Goal: Transaction & Acquisition: Purchase product/service

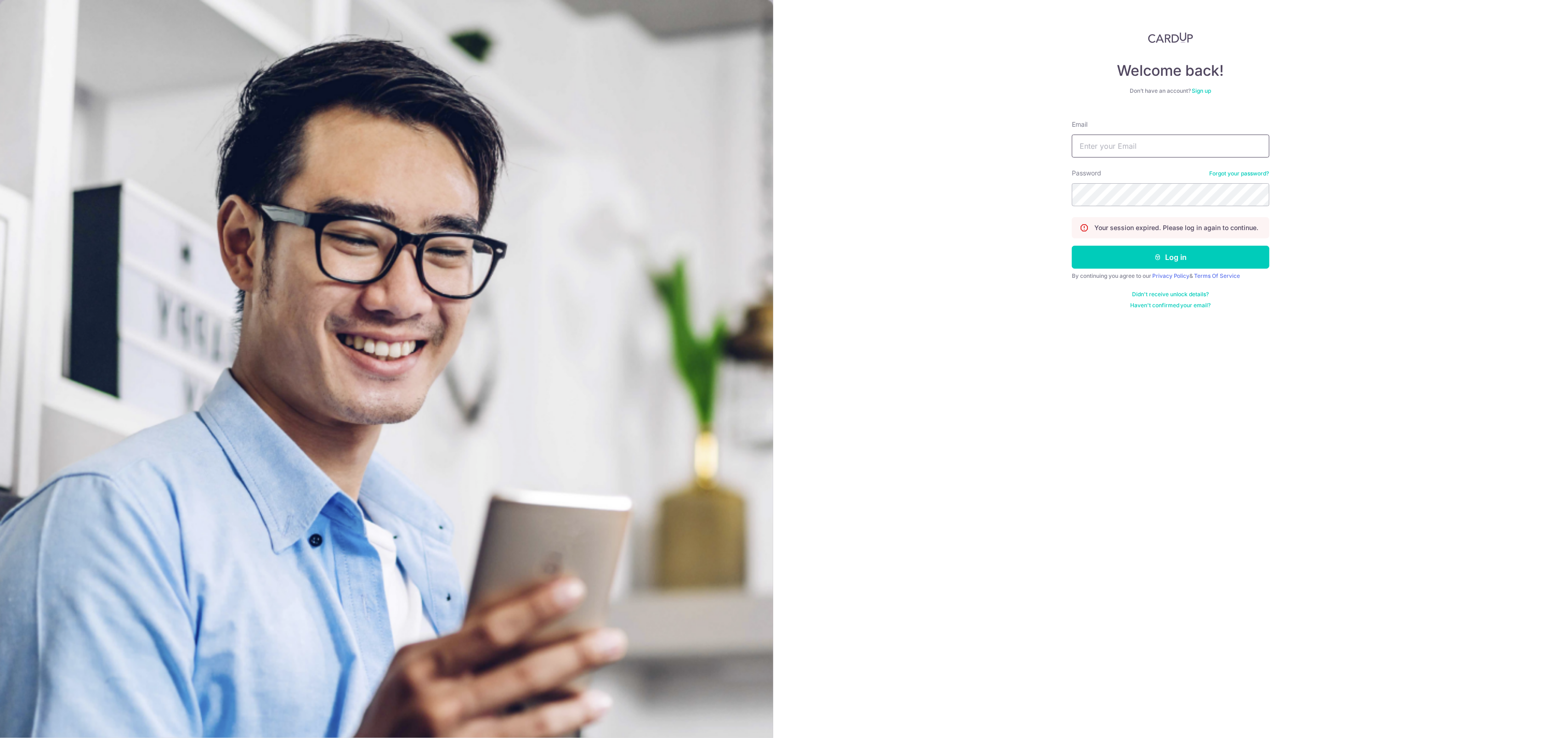
type input "xavier32lau@hotmail.com"
click at [1153, 140] on input "xavier32lau@hotmail.com" at bounding box center [1171, 146] width 198 height 23
click at [1127, 254] on button "Log in" at bounding box center [1171, 257] width 198 height 23
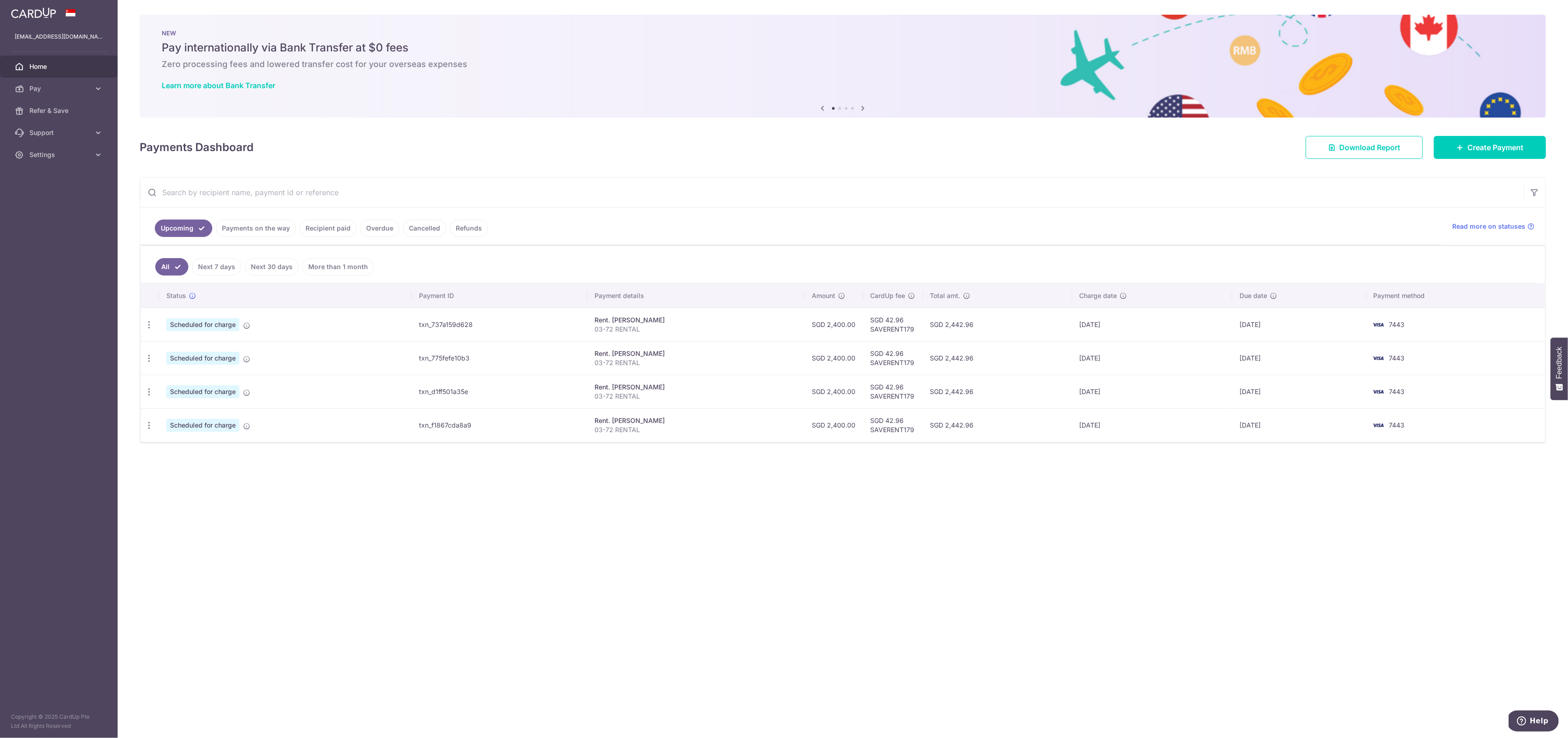
click at [275, 231] on link "Payments on the way" at bounding box center [256, 228] width 80 height 18
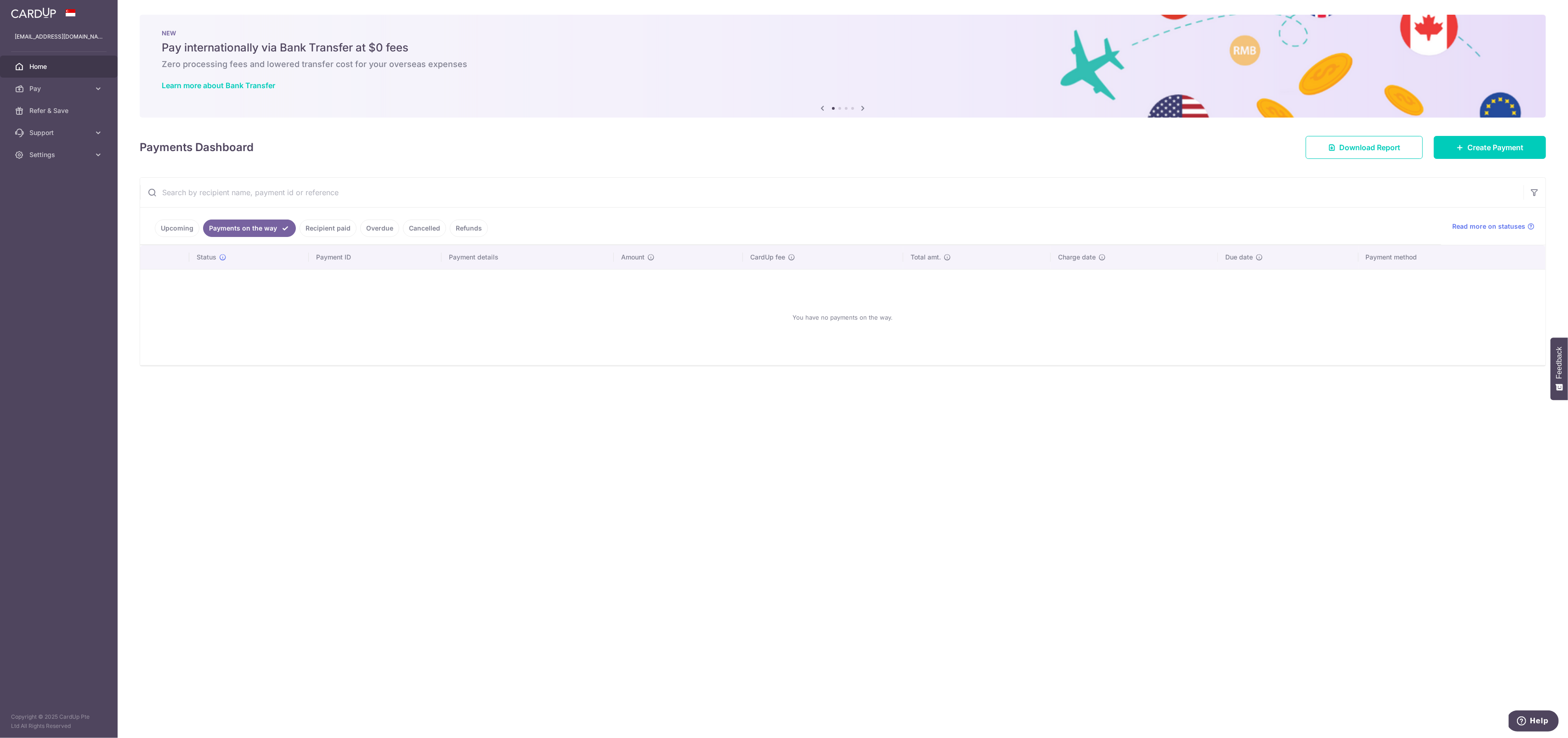
click at [316, 224] on link "Recipient paid" at bounding box center [328, 228] width 57 height 18
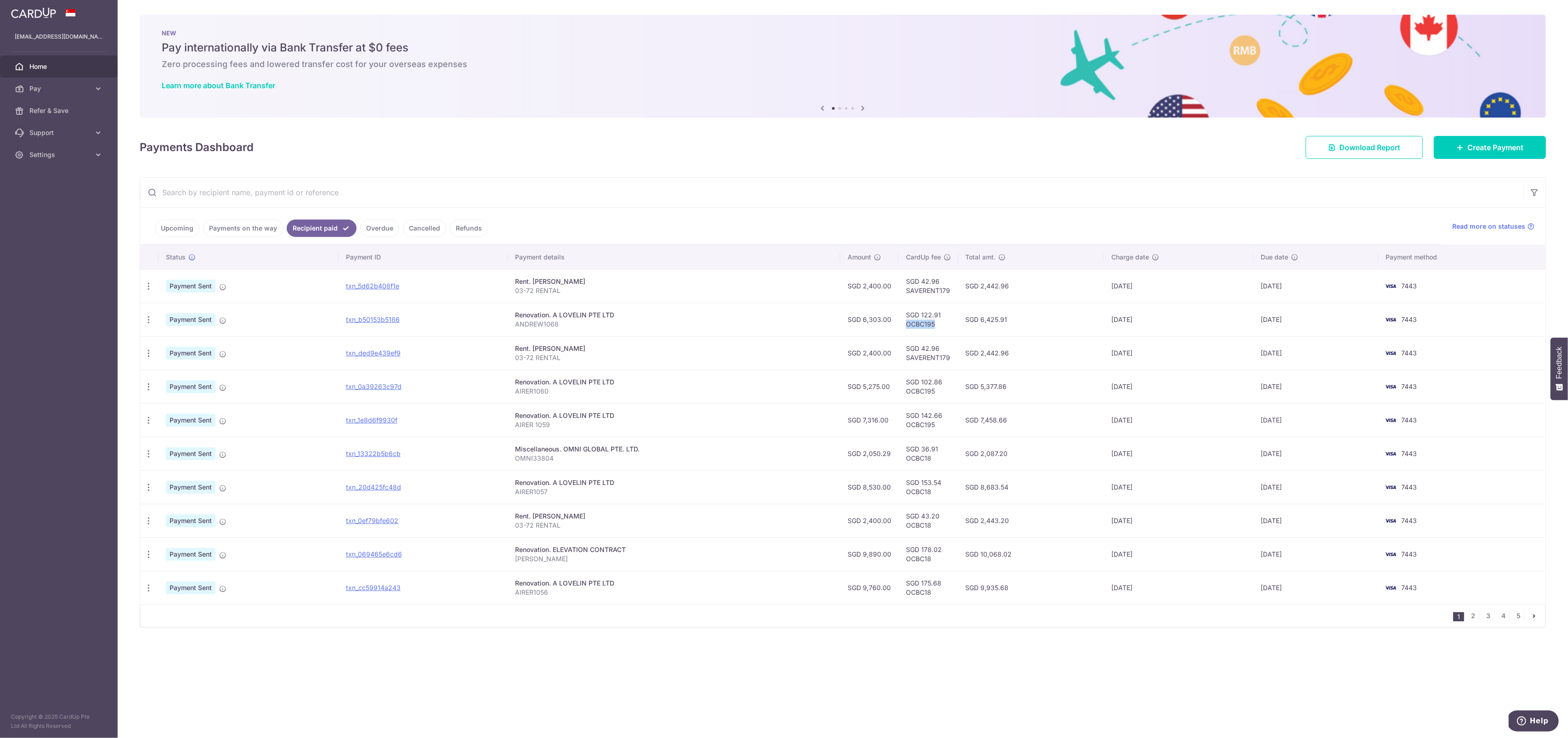
drag, startPoint x: 945, startPoint y: 324, endPoint x: 907, endPoint y: 325, distance: 38.0
click at [907, 325] on td "SGD 122.91 OCBC195" at bounding box center [928, 319] width 60 height 33
copy td "OCBC195"
click at [1481, 145] on span "Create Payment" at bounding box center [1496, 147] width 56 height 11
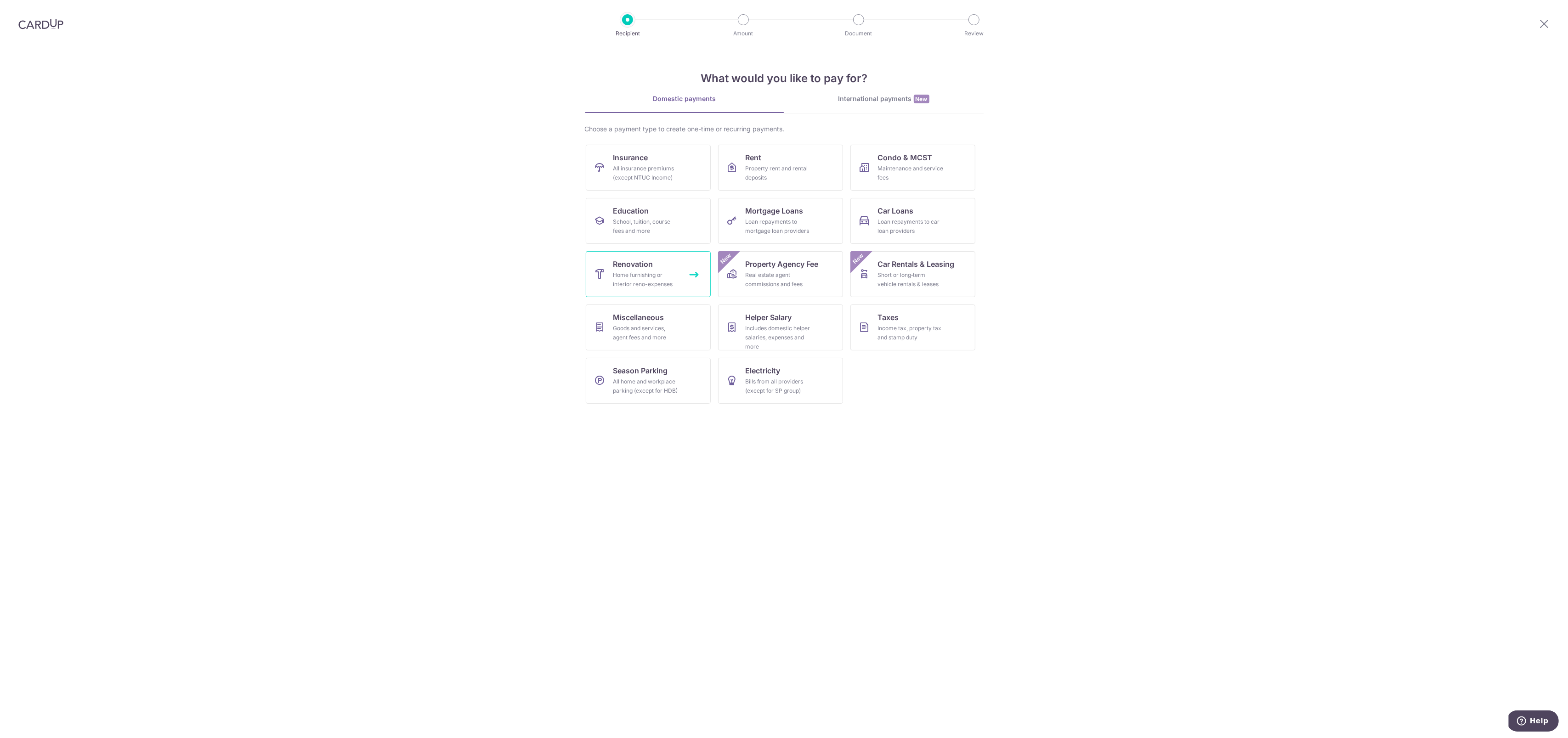
click at [656, 284] on div "Home furnishing or interior reno-expenses" at bounding box center [646, 280] width 66 height 18
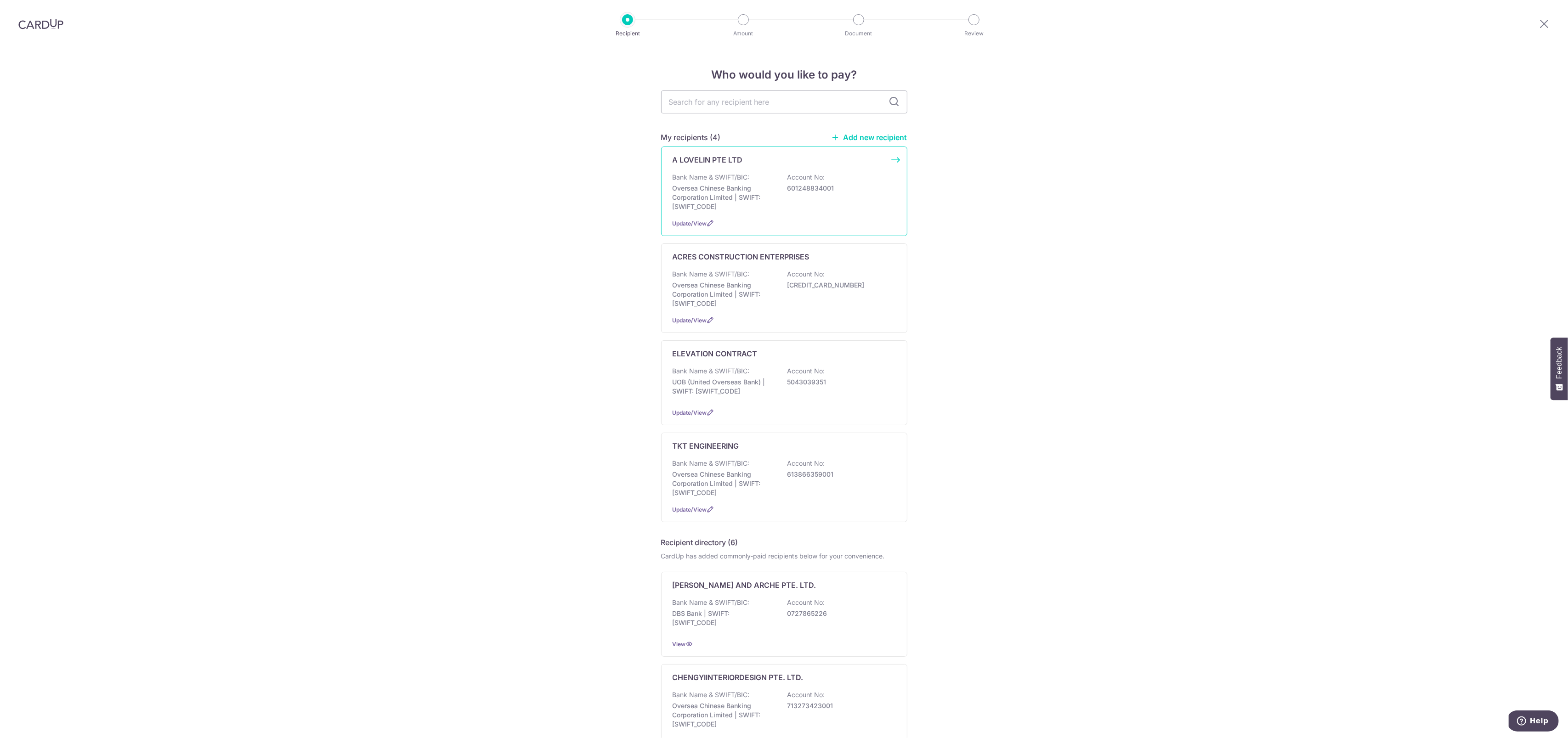
click at [741, 172] on div "A LOVELIN PTE LTD Bank Name & SWIFT/BIC: Oversea Chinese Banking Corporation Li…" at bounding box center [784, 191] width 247 height 89
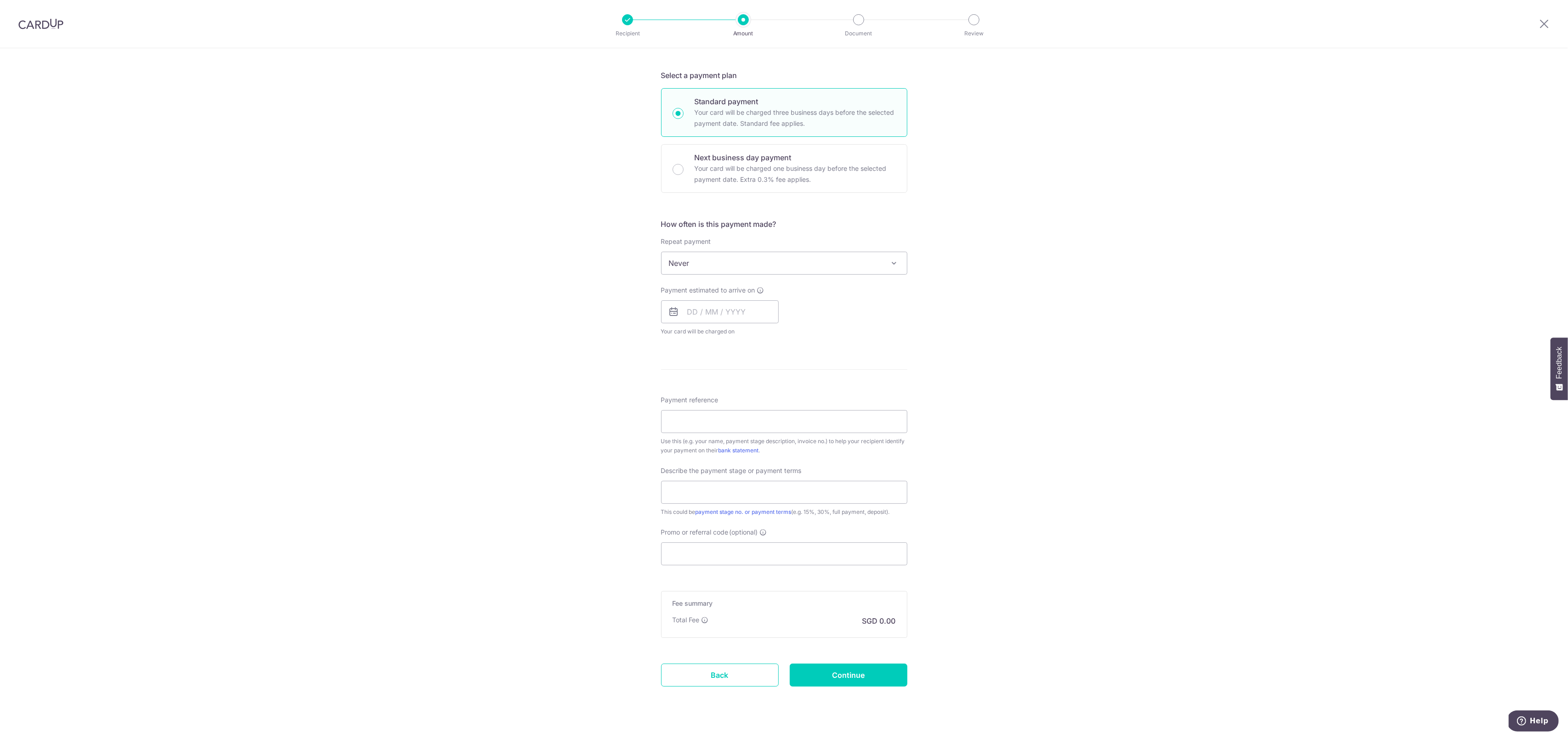
scroll to position [201, 0]
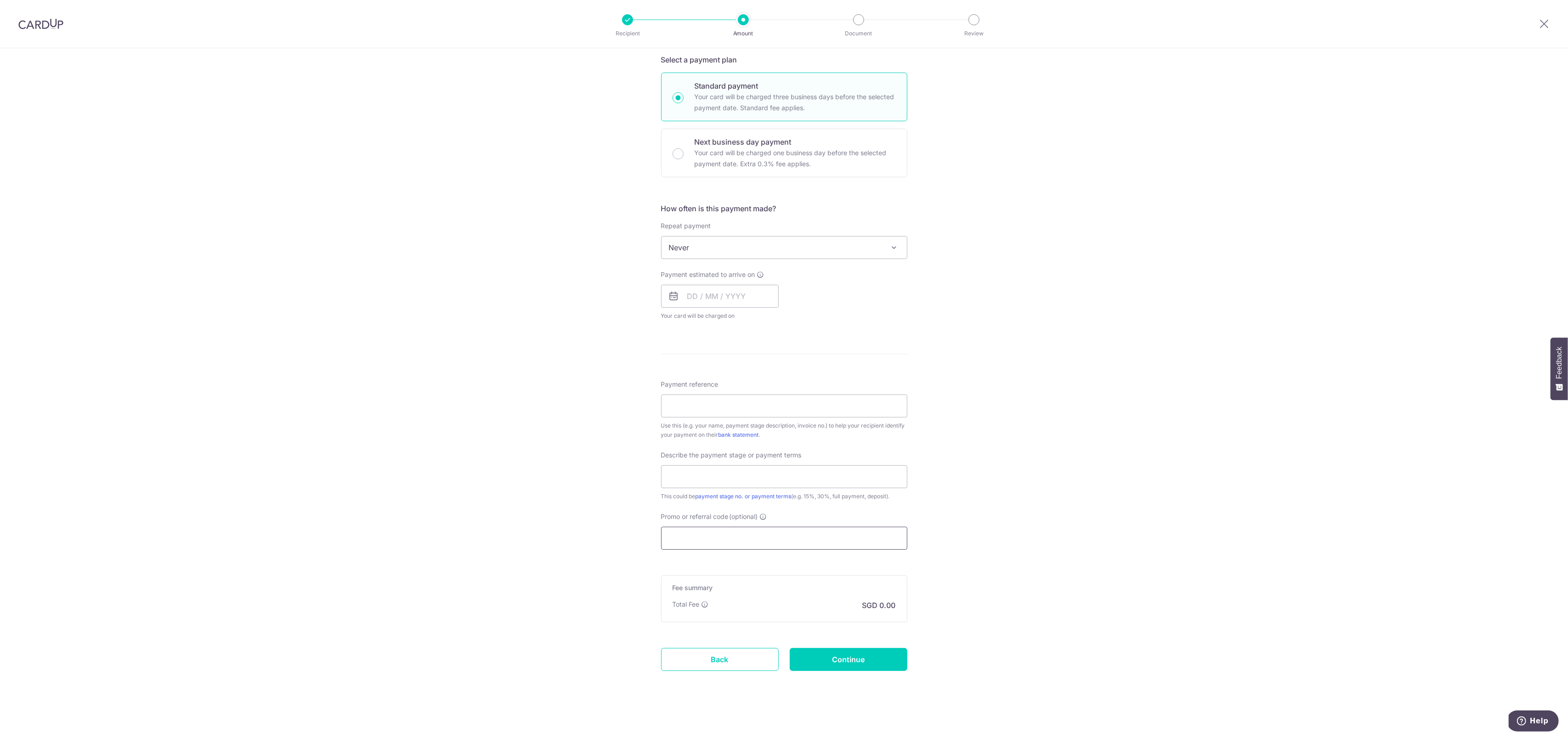
click at [759, 534] on input "Promo or referral code (optional)" at bounding box center [784, 538] width 247 height 23
paste input "OCBC195"
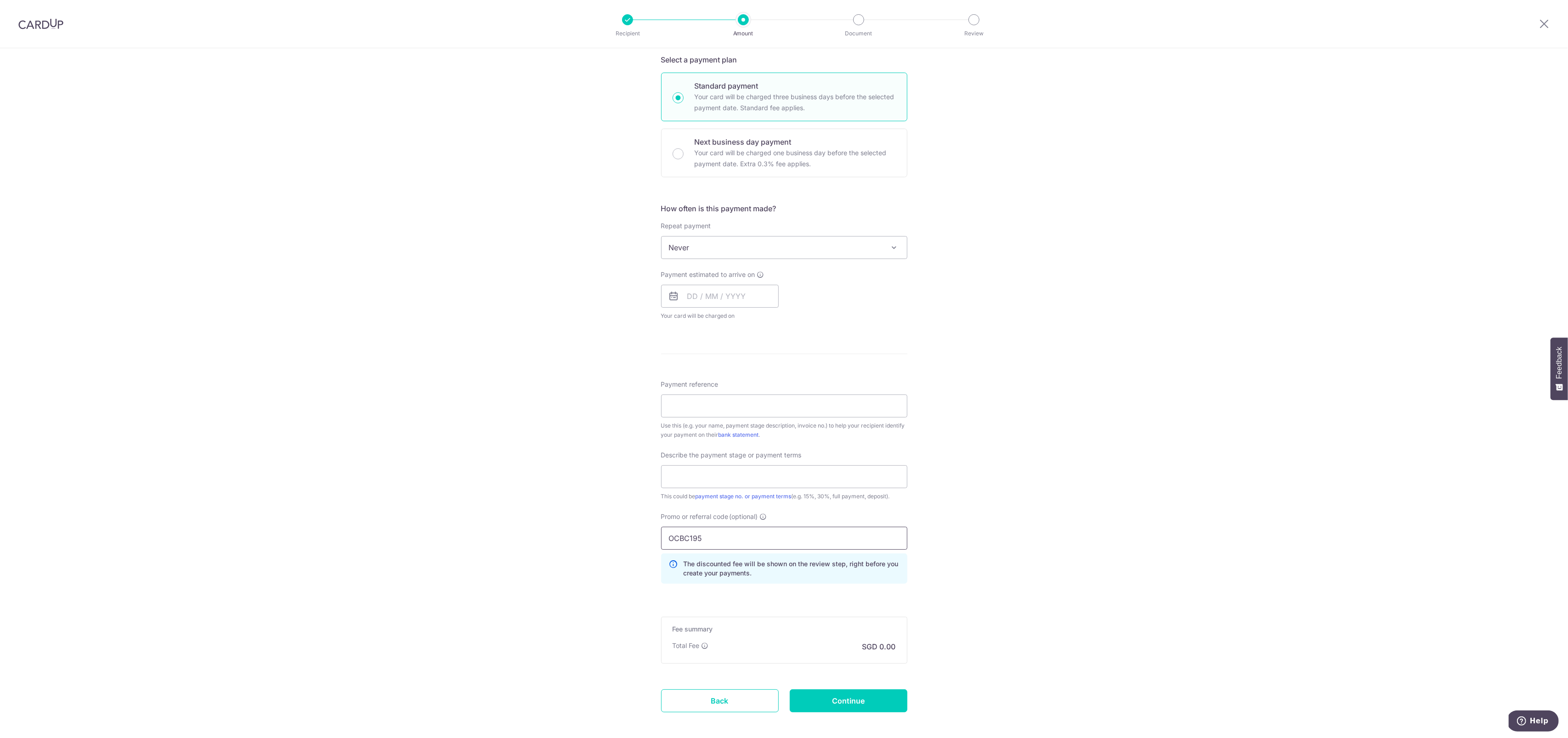
scroll to position [0, 0]
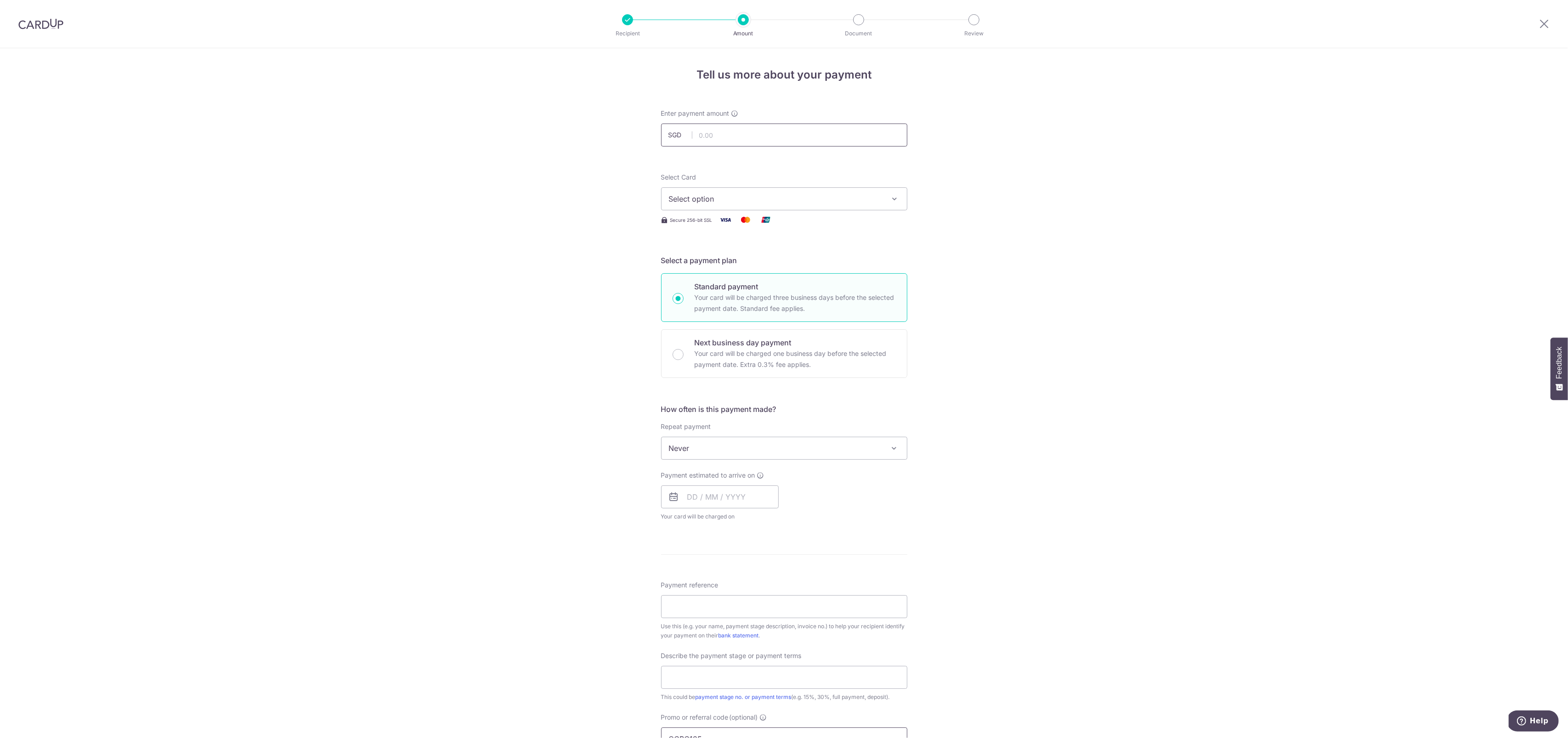
type input "OCBC195"
click at [733, 133] on input "text" at bounding box center [784, 135] width 247 height 23
type input "7,195.00"
click at [840, 200] on span "Select option" at bounding box center [776, 199] width 214 height 11
click at [847, 255] on link "**** 7443" at bounding box center [784, 265] width 245 height 22
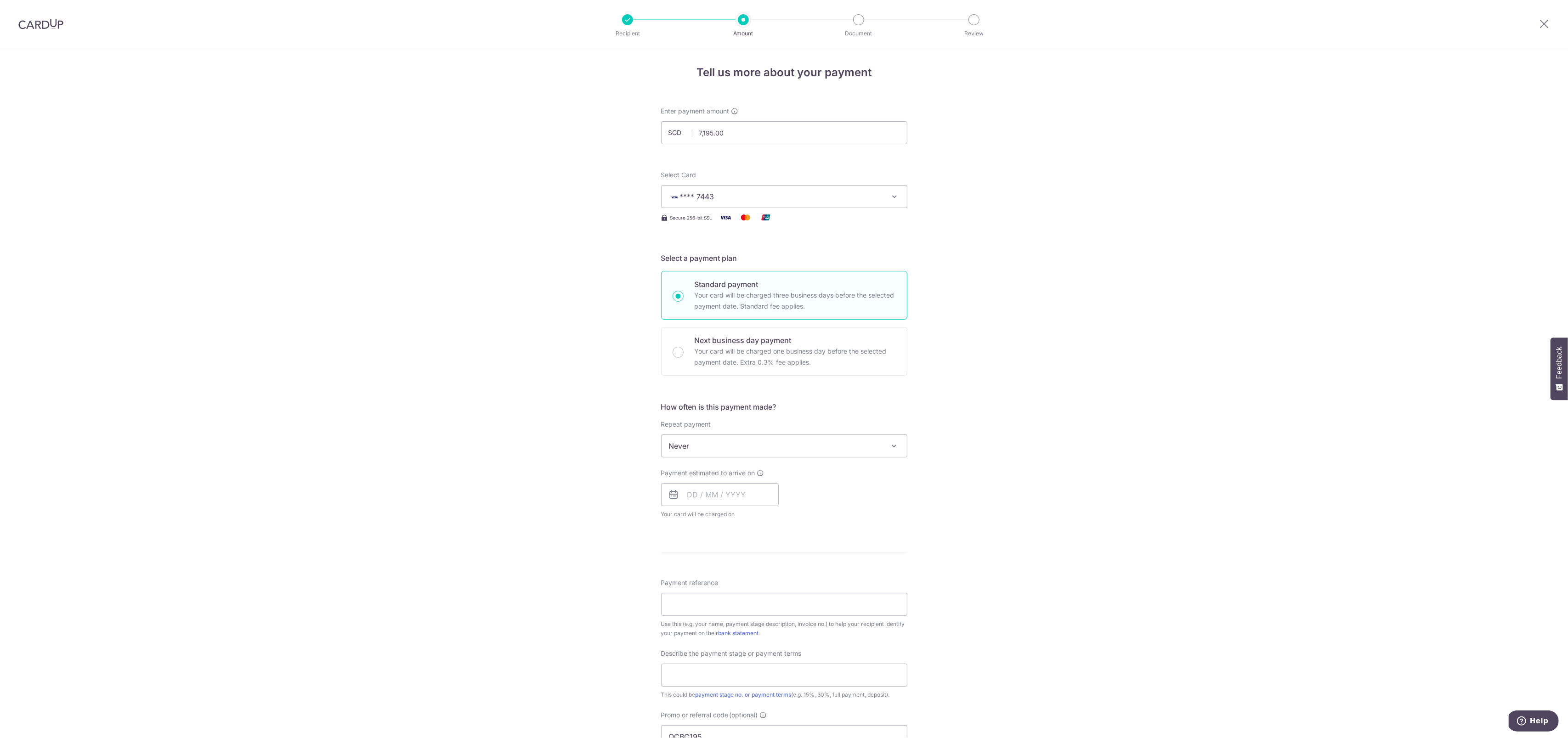
scroll to position [5, 0]
click at [711, 504] on div "Payment estimated to arrive on Your card will be charged on for the first payme…" at bounding box center [719, 491] width 117 height 50
click at [711, 499] on input "text" at bounding box center [719, 492] width 117 height 23
click at [752, 574] on link "9" at bounding box center [754, 576] width 15 height 15
type input "[DATE]"
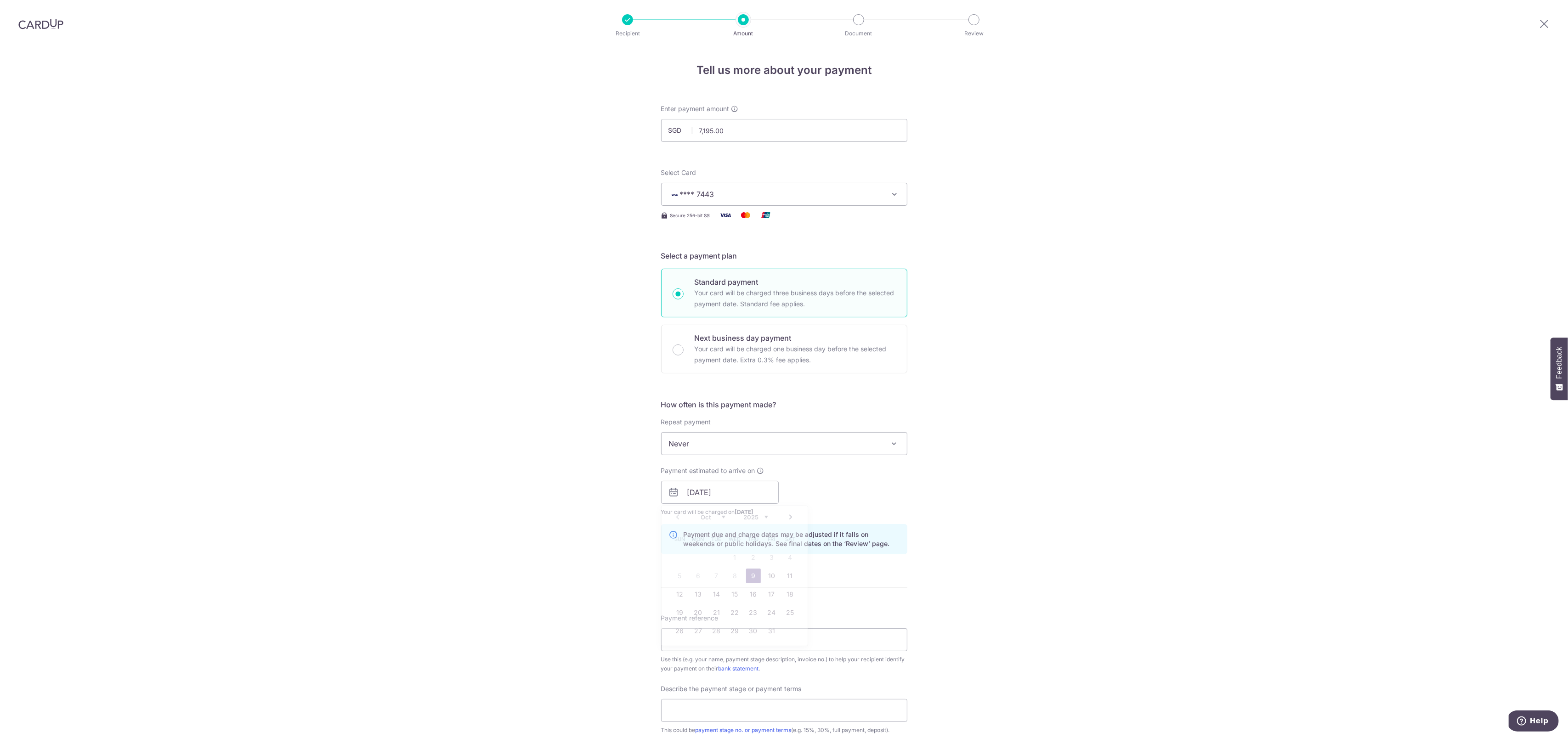
click at [1042, 529] on div "Tell us more about your payment Enter payment amount SGD 7,195.00 7195.00 Selec…" at bounding box center [784, 529] width 1568 height 971
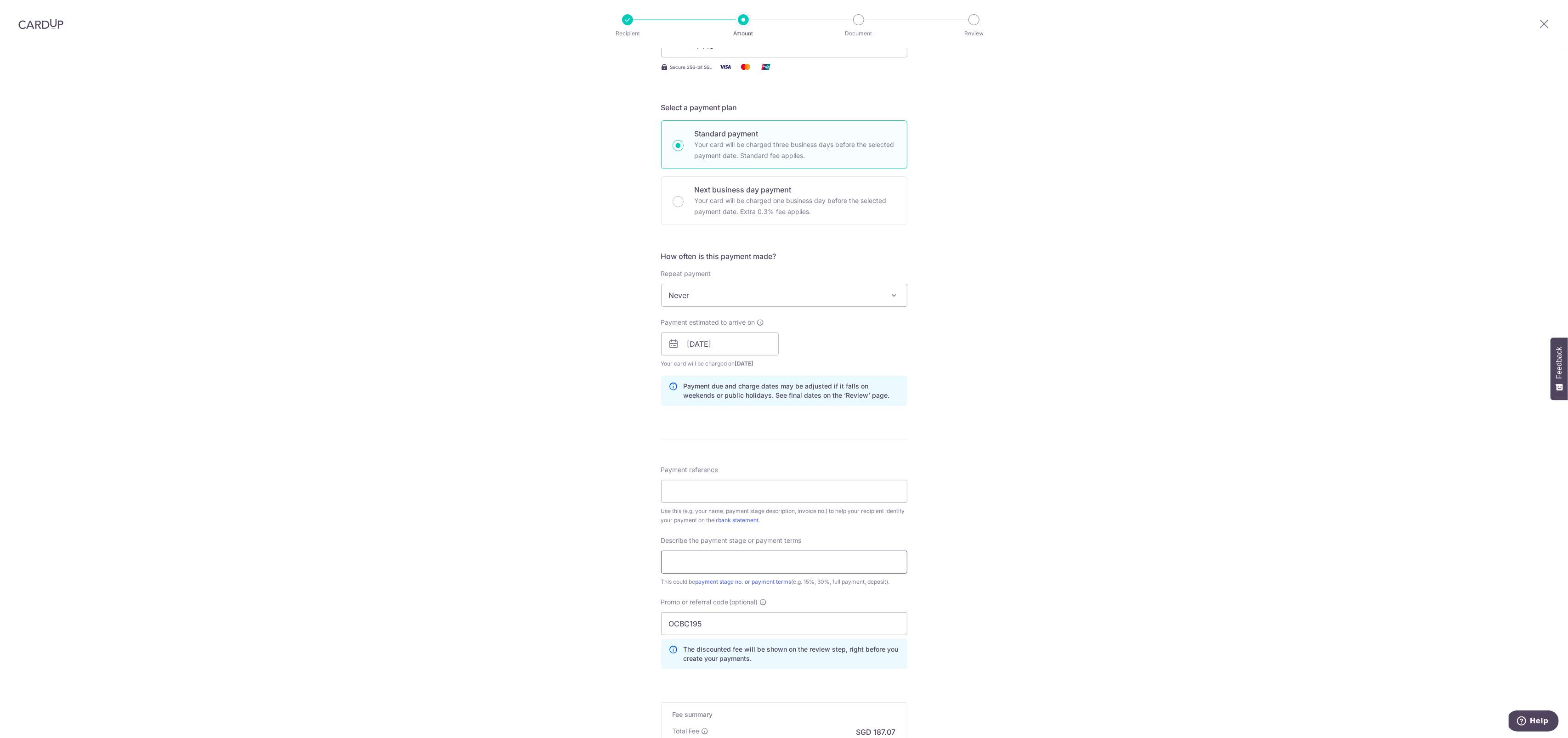
scroll to position [231, 0]
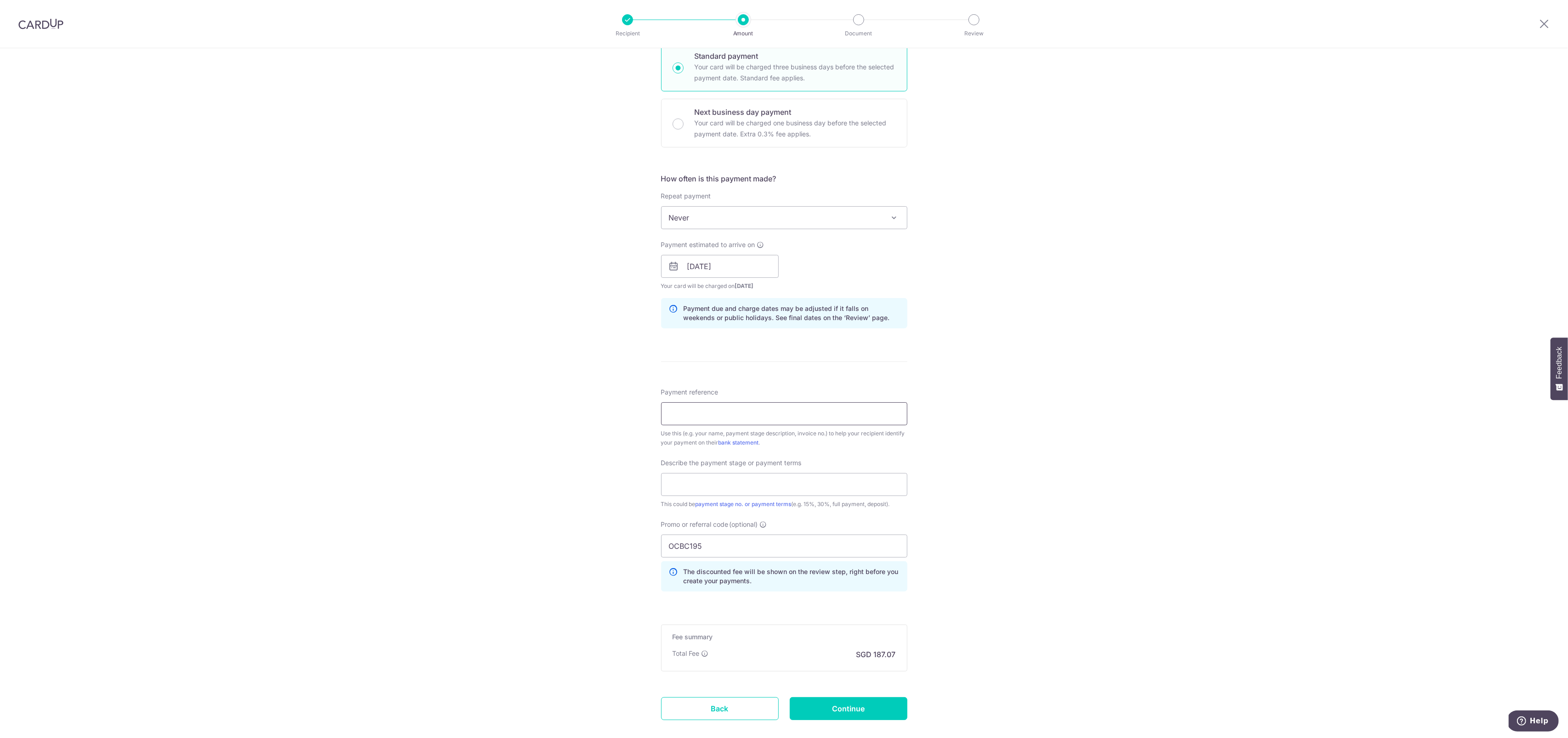
click at [745, 413] on input "Payment reference" at bounding box center [784, 414] width 247 height 23
click at [745, 413] on input "ANDREW1070" at bounding box center [784, 414] width 247 height 23
type input "ANDREW1070"
click at [749, 486] on input "text" at bounding box center [784, 484] width 247 height 23
type input "FULL PAYMENT"
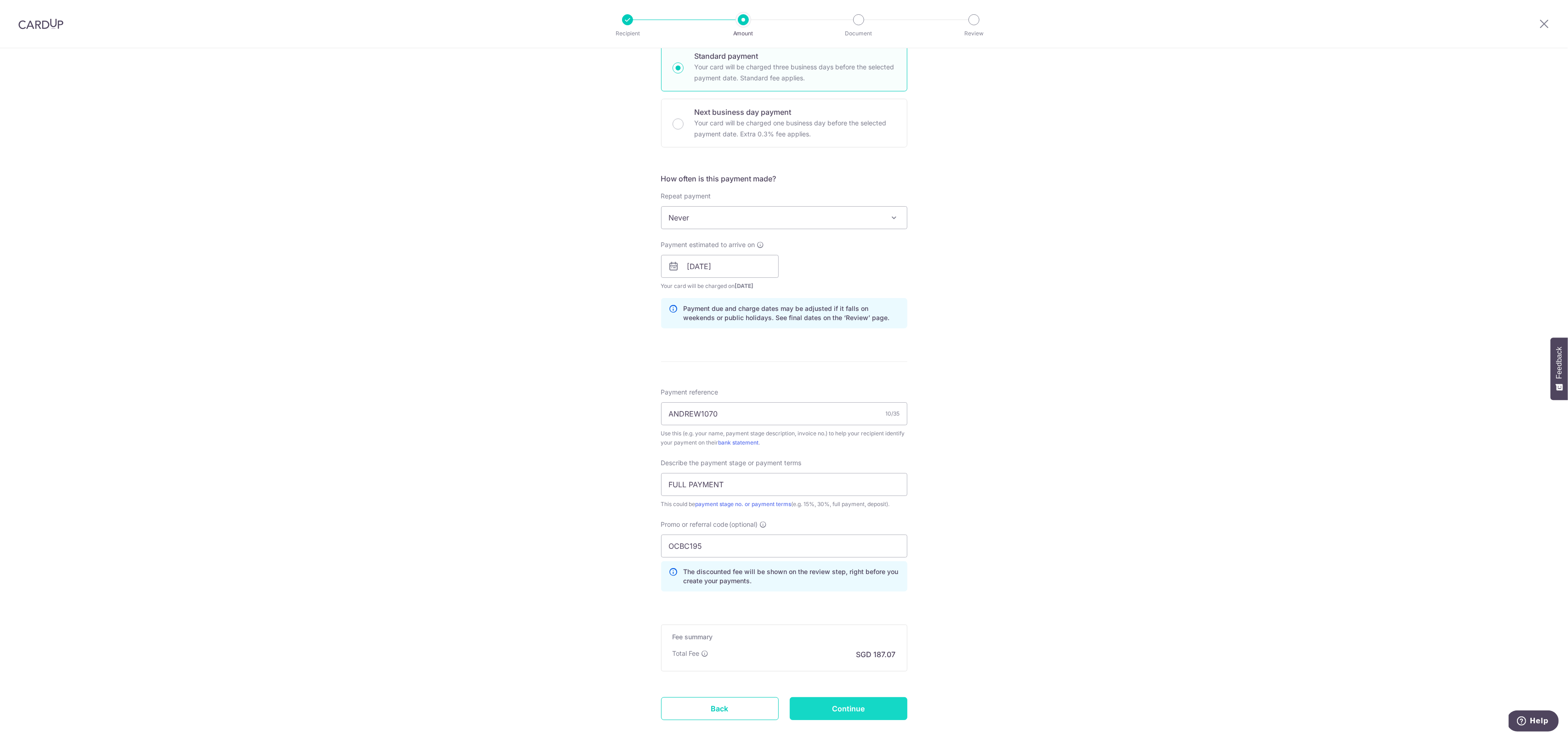
click at [875, 700] on input "Continue" at bounding box center [848, 709] width 117 height 23
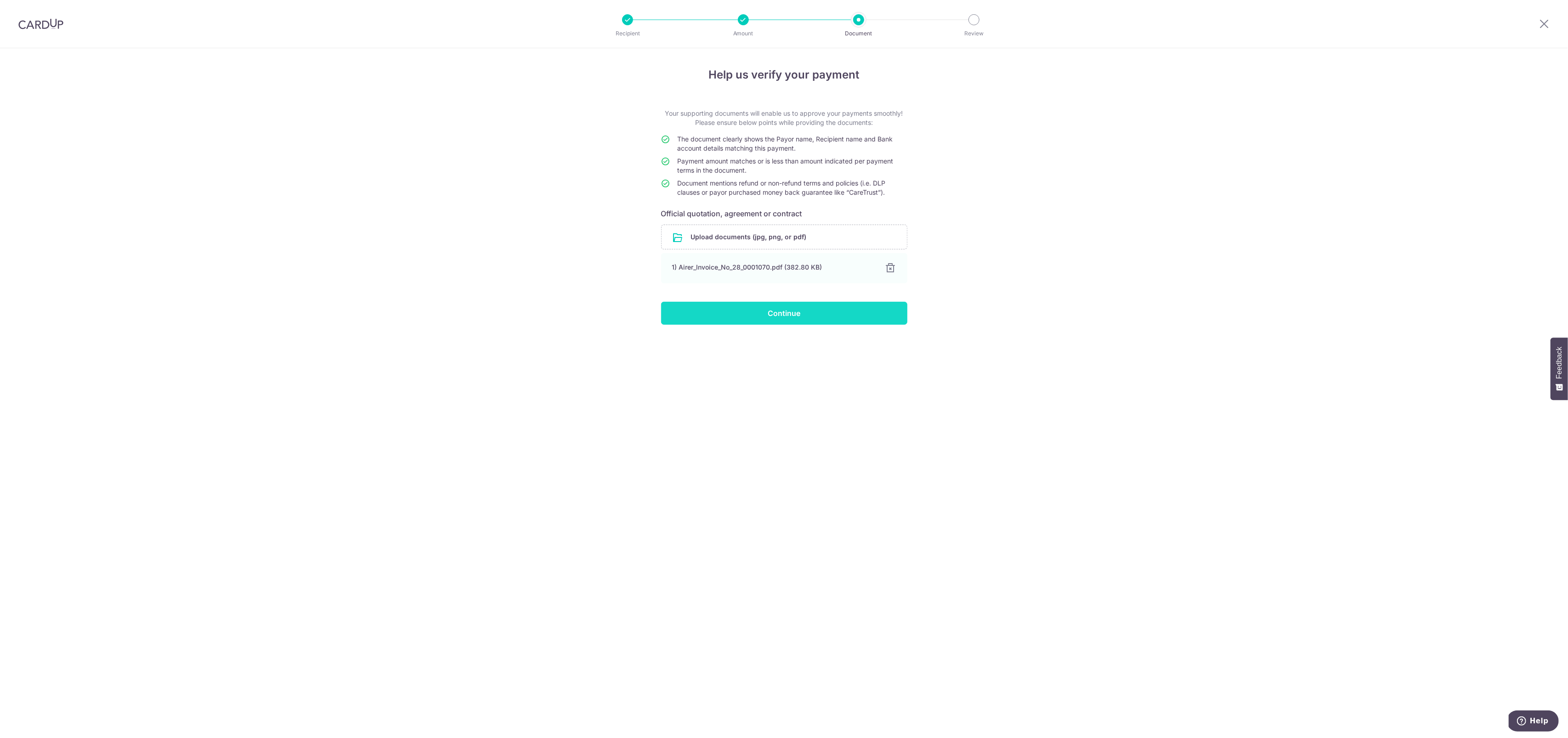
click at [785, 307] on input "Continue" at bounding box center [784, 313] width 247 height 23
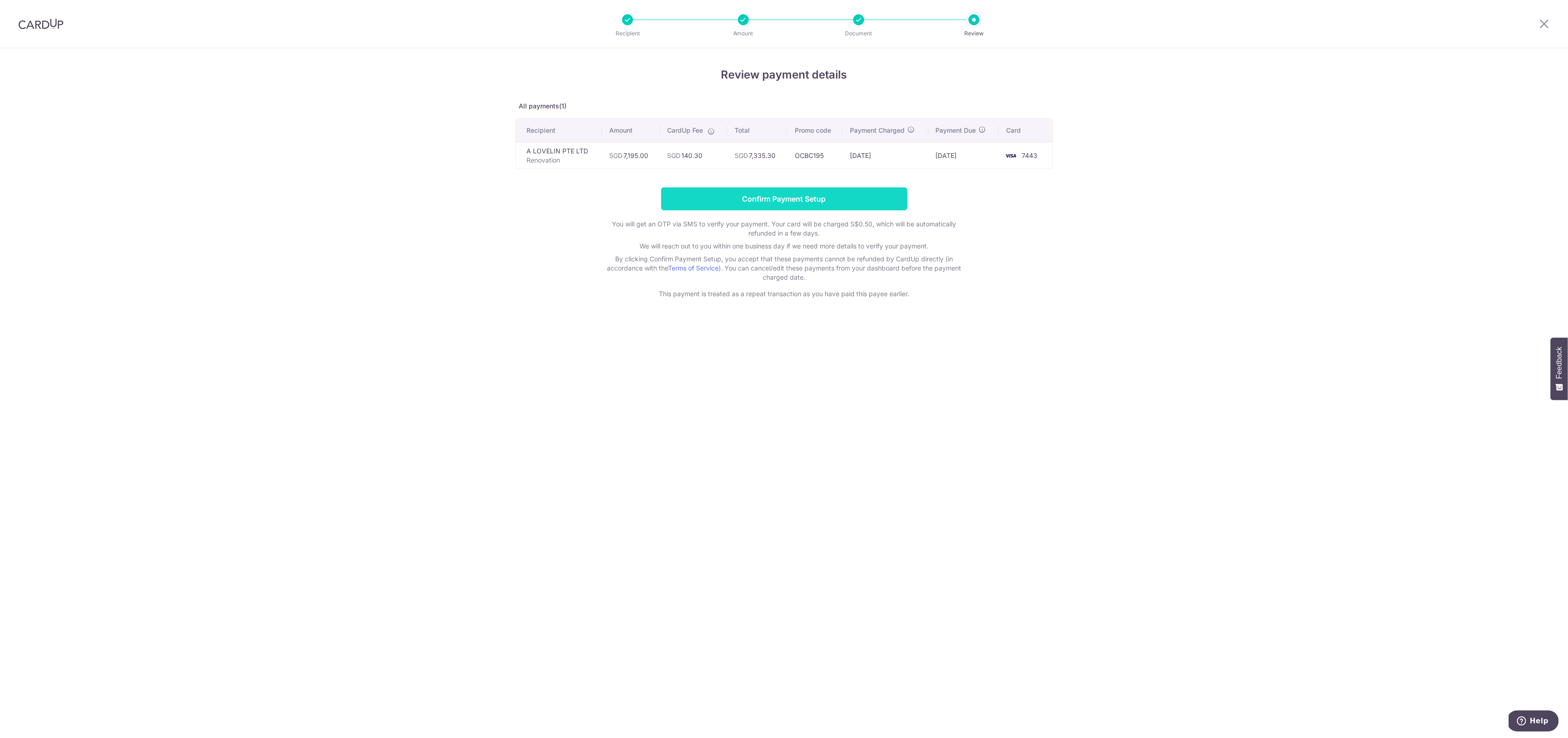
click at [749, 198] on input "Confirm Payment Setup" at bounding box center [784, 199] width 247 height 23
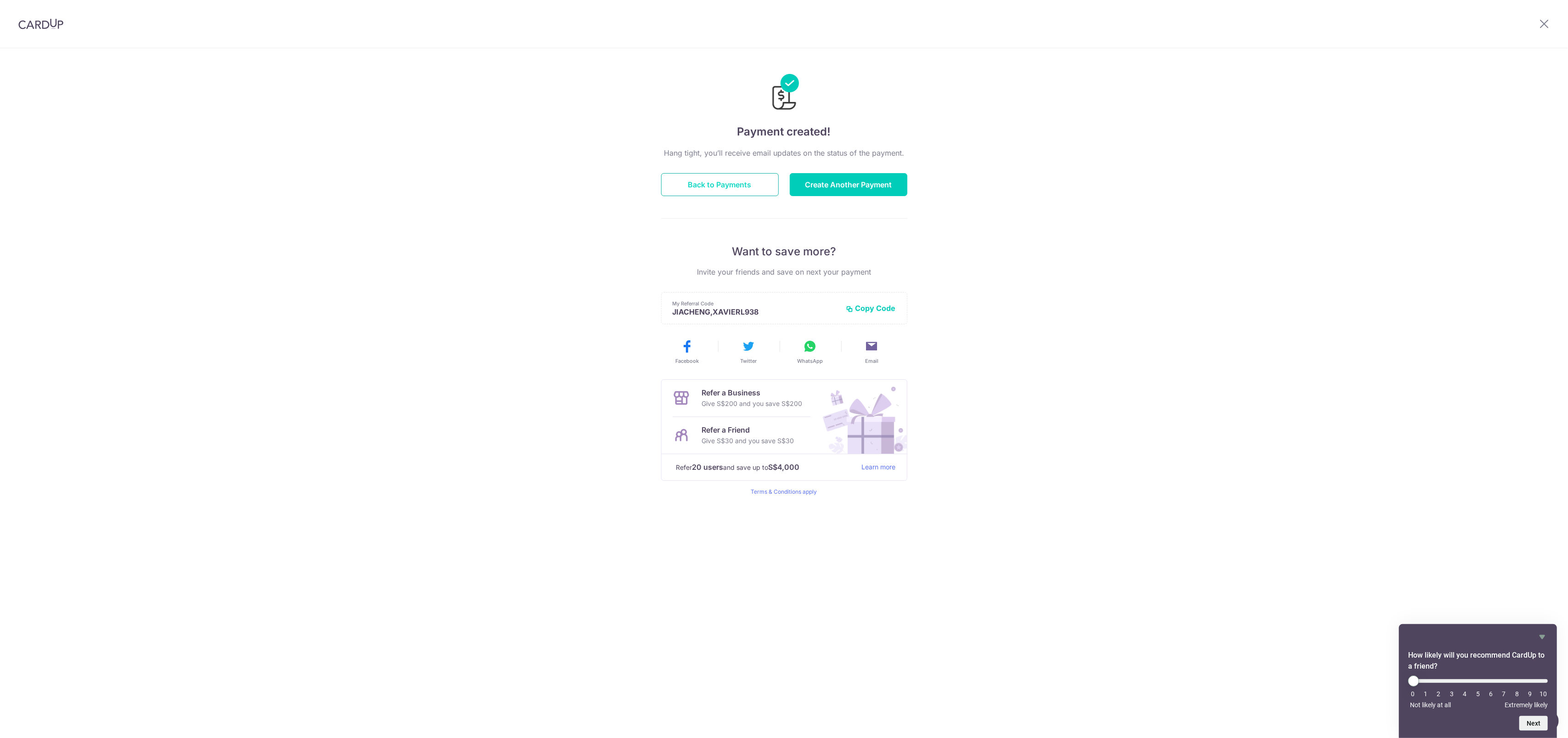
click at [770, 185] on button "Back to Payments" at bounding box center [719, 185] width 117 height 23
